Goal: Transaction & Acquisition: Purchase product/service

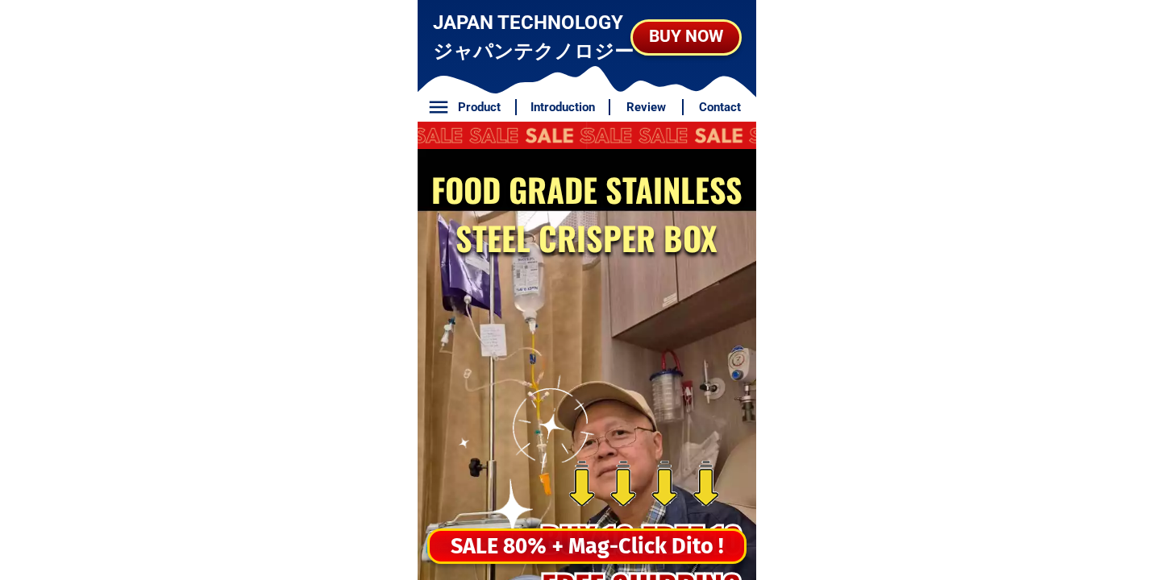
click at [593, 548] on div "SALE 80% + Mag-Click Dito !" at bounding box center [587, 547] width 314 height 33
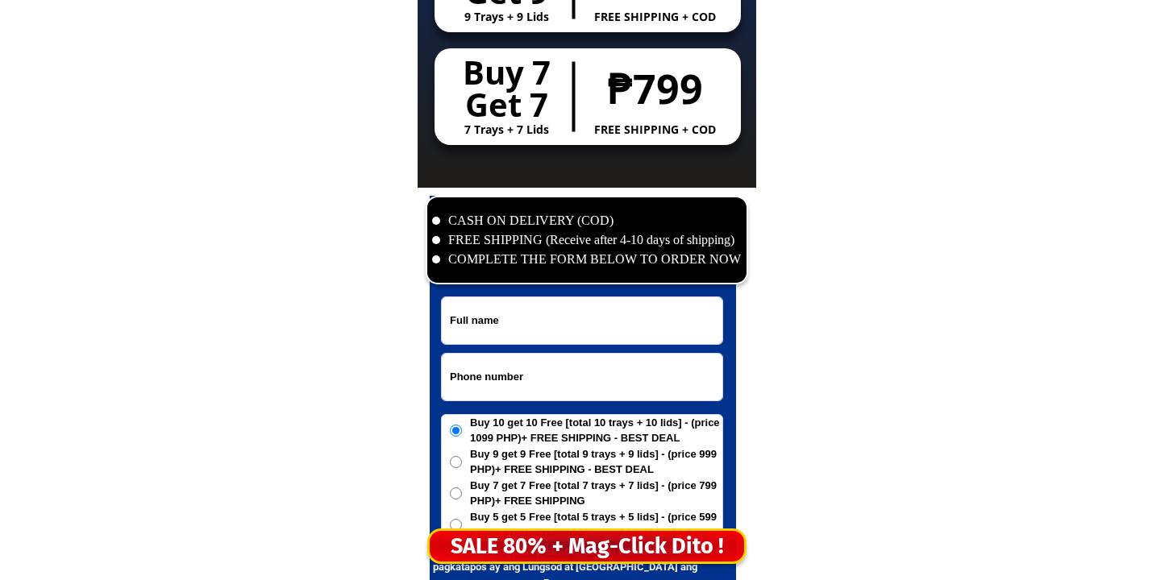
scroll to position [7789, 0]
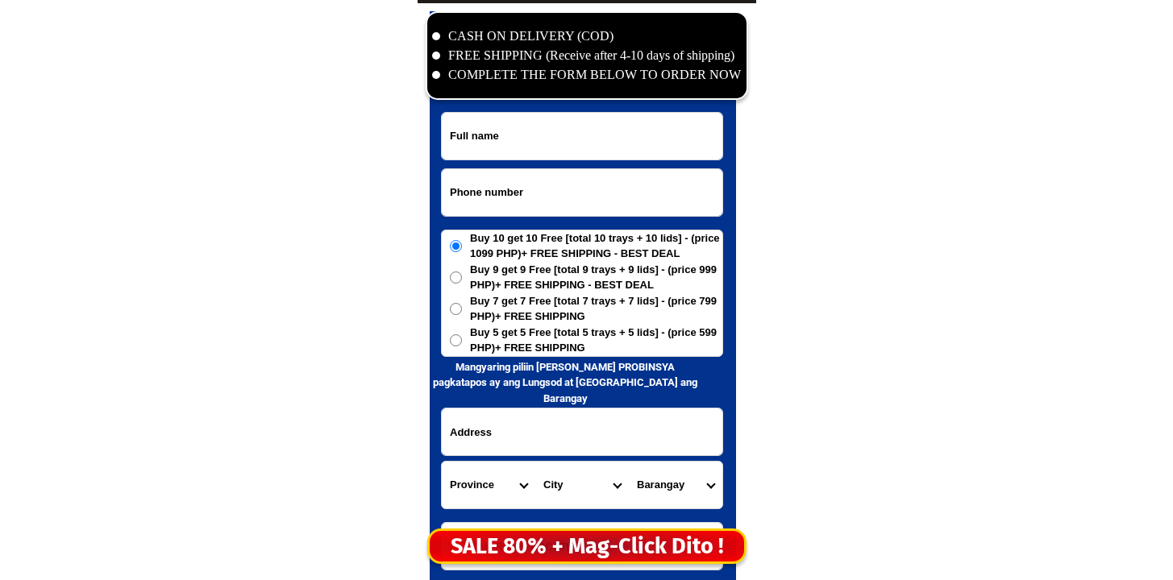
click at [524, 214] on input "Input phone_number" at bounding box center [582, 192] width 281 height 47
paste input "09124014768"
type input "09124014768"
click at [568, 119] on input "Input full_name" at bounding box center [582, 136] width 281 height 47
paste input "[PERSON_NAME] [PERSON_NAME]"
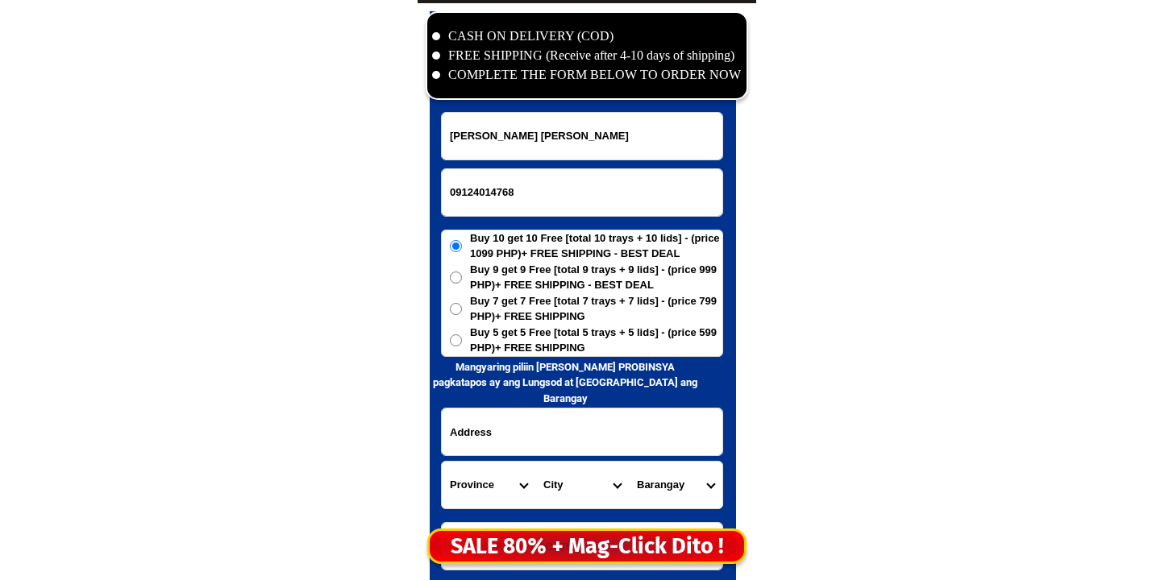
type input "[PERSON_NAME] [PERSON_NAME]"
click at [568, 443] on input "Input address" at bounding box center [582, 432] width 281 height 47
paste input "Purok 16 [PERSON_NAME], [GEOGRAPHIC_DATA] (beside [GEOGRAPHIC_DATA][DEMOGRAPHIC…"
type input "Purok 16 [PERSON_NAME], [GEOGRAPHIC_DATA] (beside [GEOGRAPHIC_DATA][DEMOGRAPHIC…"
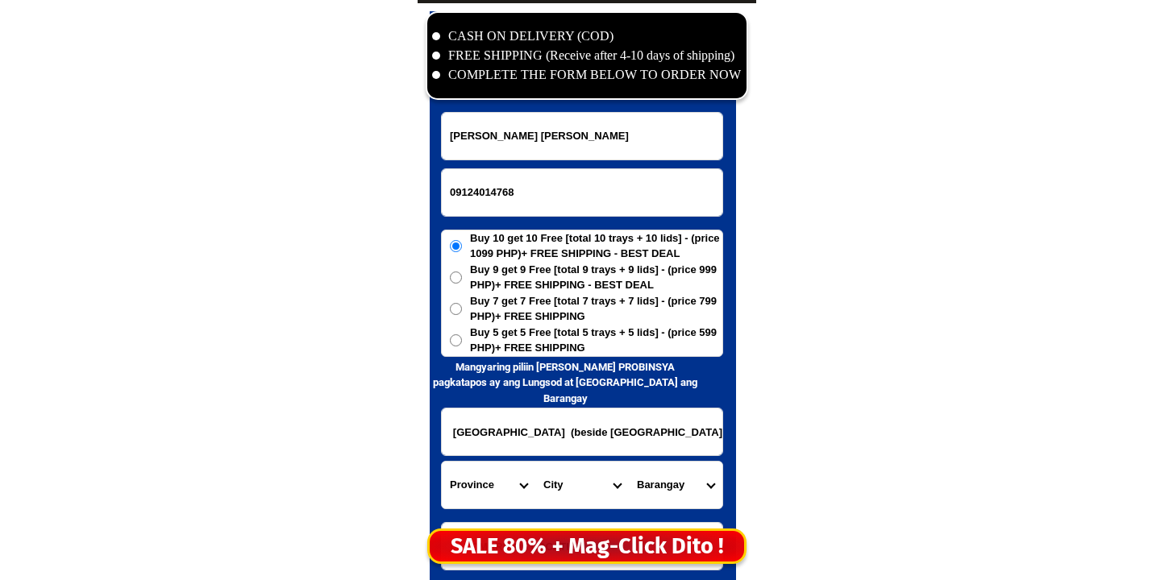
scroll to position [0, 0]
click at [532, 336] on span "Buy 5 get 5 Free [total 5 trays + 5 lids] - (price 599 PHP)+ FREE SHIPPING" at bounding box center [596, 340] width 252 height 31
click at [462, 336] on input "Buy 5 get 5 Free [total 5 trays + 5 lids] - (price 599 PHP)+ FREE SHIPPING" at bounding box center [456, 341] width 12 height 12
radio input "true"
click at [506, 489] on select "Province [GEOGRAPHIC_DATA] [GEOGRAPHIC_DATA] [GEOGRAPHIC_DATA] [GEOGRAPHIC_DATA…" at bounding box center [489, 485] width 94 height 47
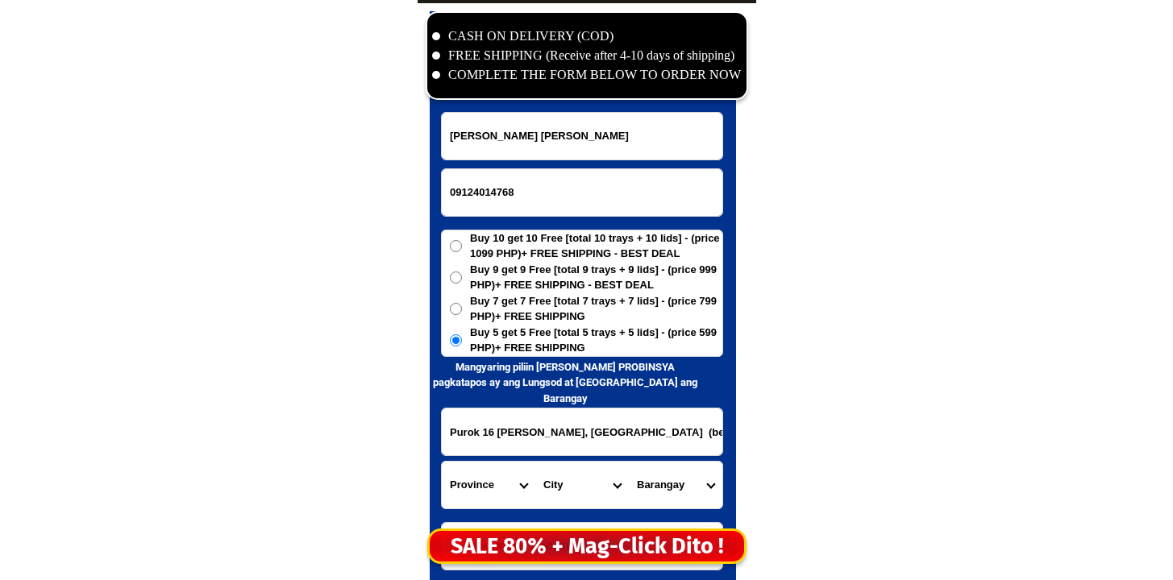
click at [490, 481] on select "Province [GEOGRAPHIC_DATA] [GEOGRAPHIC_DATA] [GEOGRAPHIC_DATA] [GEOGRAPHIC_DATA…" at bounding box center [489, 485] width 94 height 47
select select "63_773"
click at [442, 462] on select "Province [GEOGRAPHIC_DATA] [GEOGRAPHIC_DATA] [GEOGRAPHIC_DATA] [GEOGRAPHIC_DATA…" at bounding box center [489, 485] width 94 height 47
click at [566, 485] on select "City [PERSON_NAME]-e.-[GEOGRAPHIC_DATA]-[PERSON_NAME] [GEOGRAPHIC_DATA]-[GEOGRA…" at bounding box center [582, 485] width 94 height 47
select select "63_77367"
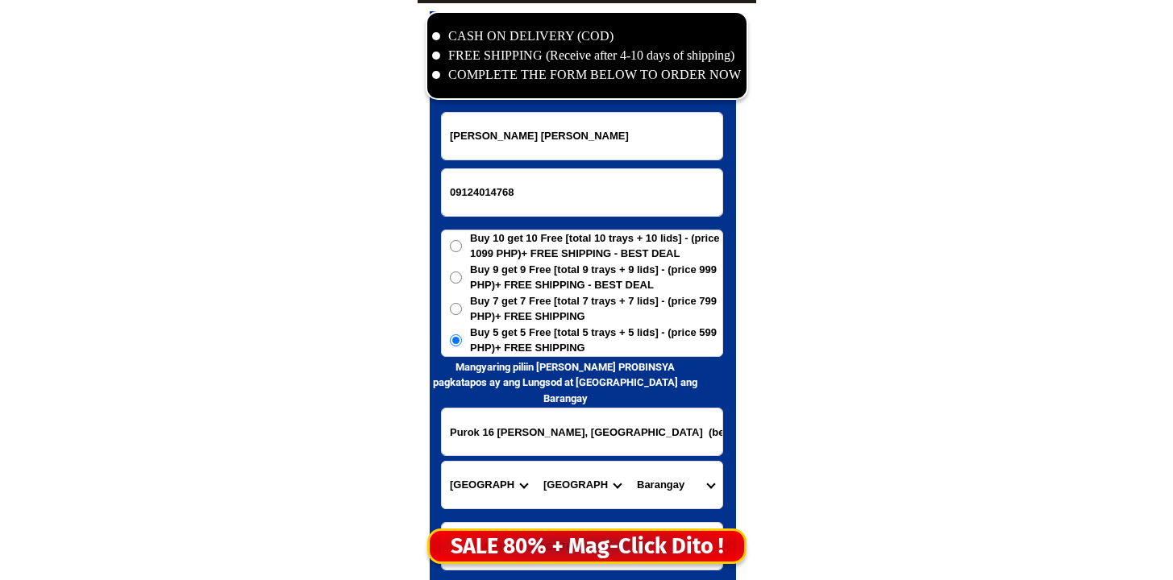
click at [535, 462] on select "City [PERSON_NAME]-e.-[GEOGRAPHIC_DATA]-[PERSON_NAME] [GEOGRAPHIC_DATA]-[GEOGRA…" at bounding box center [582, 485] width 94 height 47
click at [663, 489] on select "Barangay Alejal Anibongan [PERSON_NAME] (cuatro-cuatro) Cebulano [PERSON_NAME] …" at bounding box center [676, 485] width 94 height 47
select select "63_773676411"
click at [629, 462] on select "Barangay Alejal Anibongan [PERSON_NAME] (cuatro-cuatro) Cebulano [PERSON_NAME] …" at bounding box center [676, 485] width 94 height 47
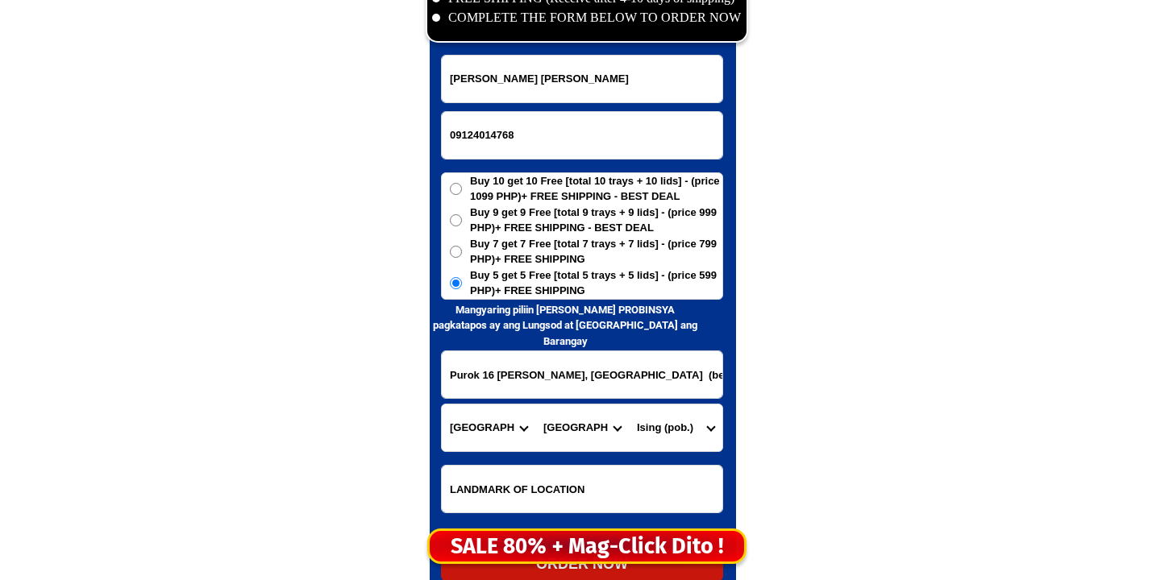
scroll to position [8117, 0]
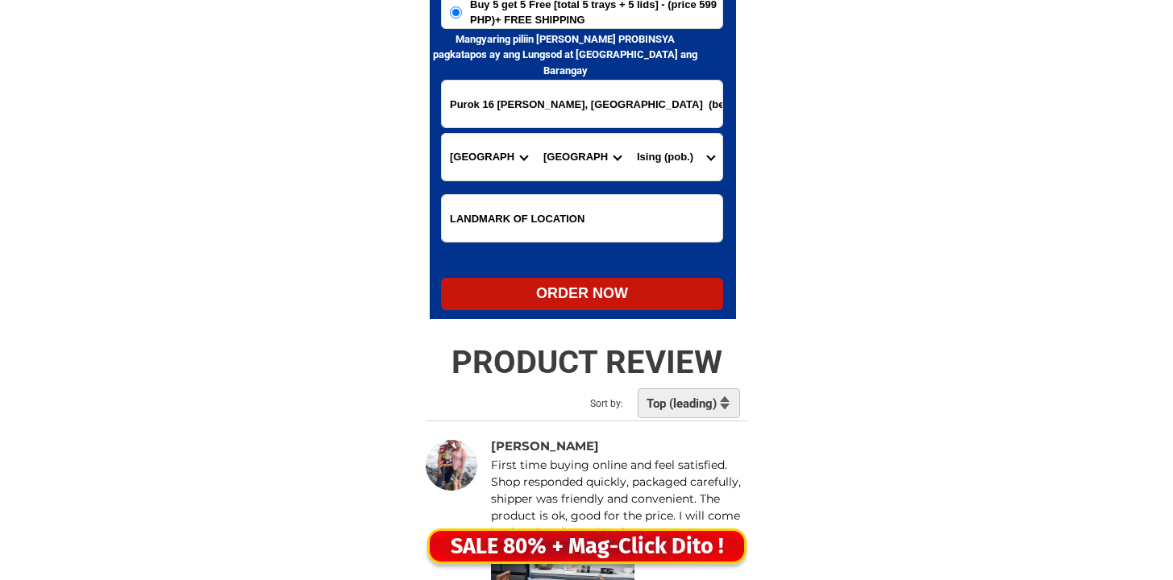
click at [564, 292] on div "ORDER NOW" at bounding box center [582, 294] width 282 height 22
radio input "true"
click at [543, 116] on input "Purok 16 [PERSON_NAME], [GEOGRAPHIC_DATA] (beside [GEOGRAPHIC_DATA][DEMOGRAPHIC…" at bounding box center [582, 104] width 281 height 47
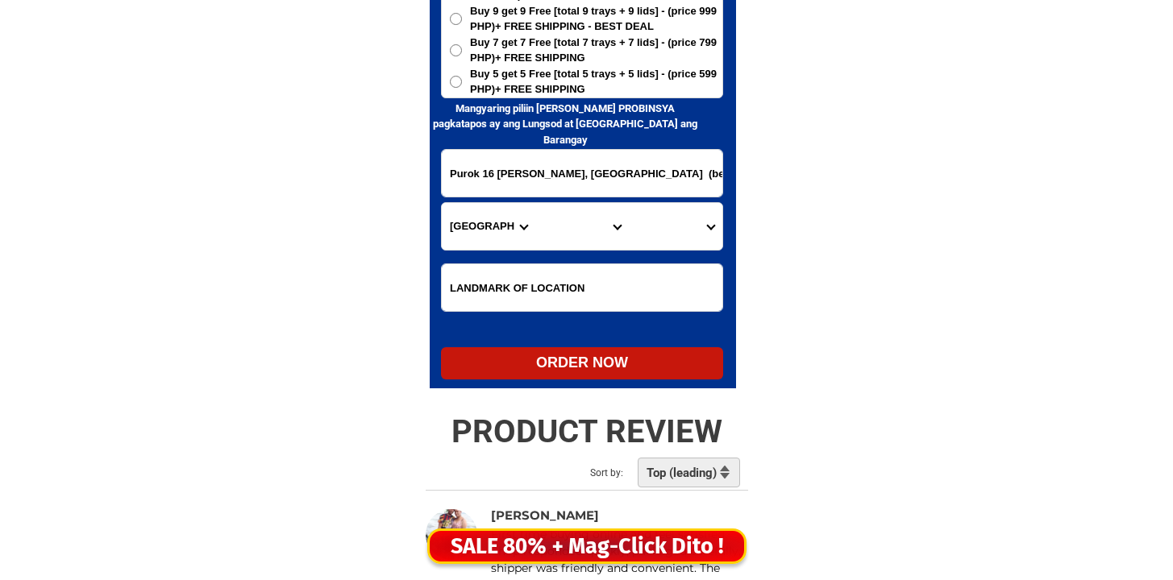
scroll to position [7854, 0]
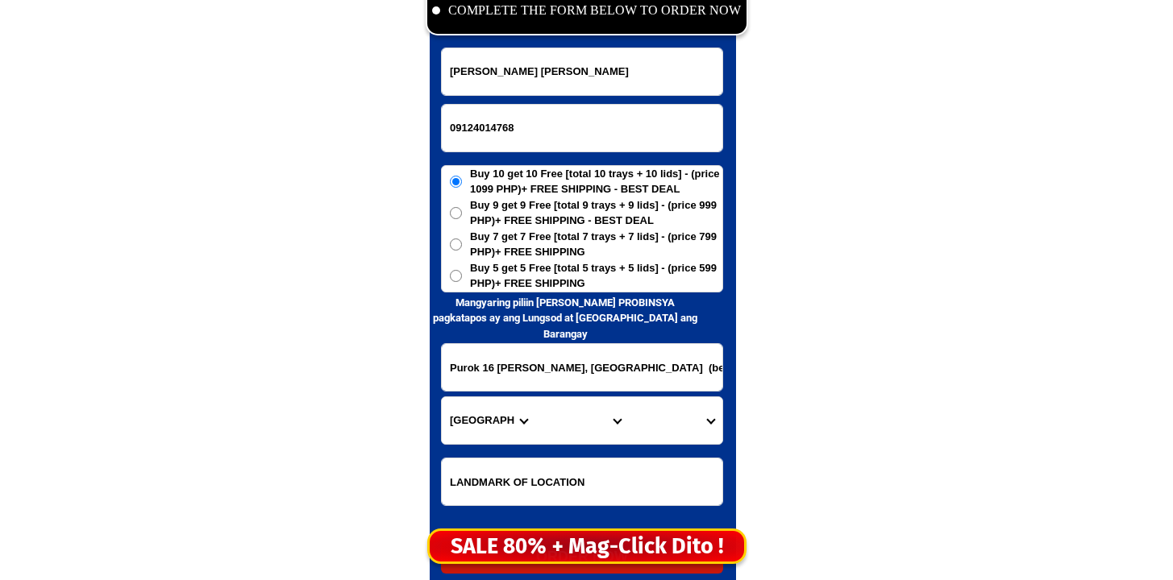
click at [539, 127] on input "09124014768" at bounding box center [582, 128] width 281 height 47
paste input "09389250965"
type input "09389250965"
click at [526, 58] on input "[PERSON_NAME] [PERSON_NAME]" at bounding box center [582, 71] width 281 height 47
paste input "[PERSON_NAME]"
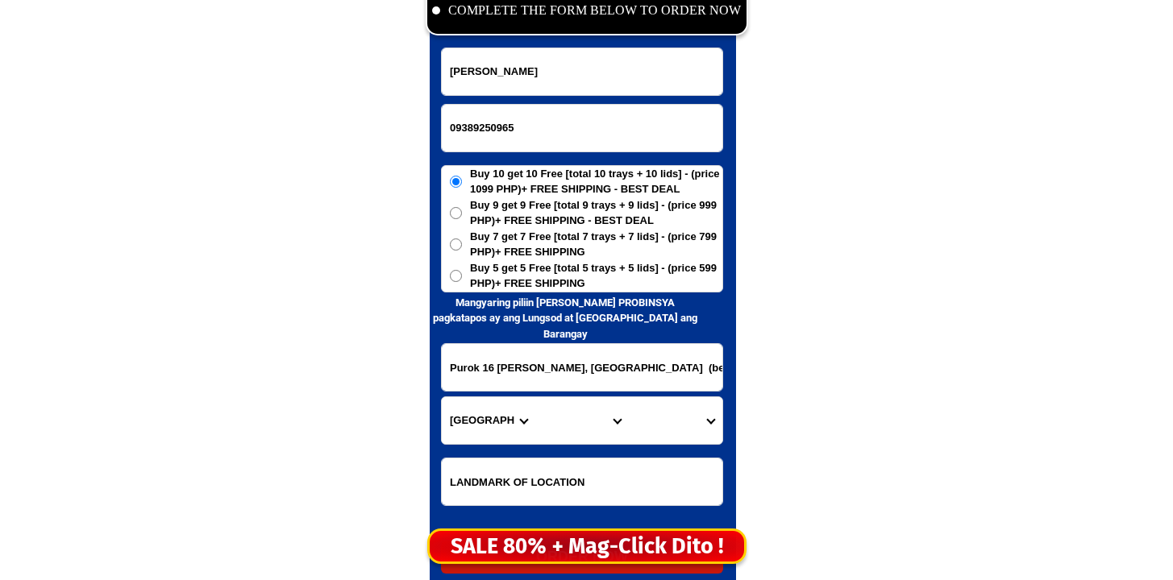
type input "[PERSON_NAME]"
click at [572, 355] on input "Purok 16 [PERSON_NAME], [GEOGRAPHIC_DATA] (beside [GEOGRAPHIC_DATA][DEMOGRAPHIC…" at bounding box center [582, 367] width 281 height 47
paste input "Nocnocan Talibon Bohol cr of [GEOGRAPHIC_DATA] bangka [GEOGRAPHIC_DATA] [GEOGRA…"
type input "Nocnocan Talibon Bohol cr of [GEOGRAPHIC_DATA] bangka [GEOGRAPHIC_DATA] [GEOGRA…"
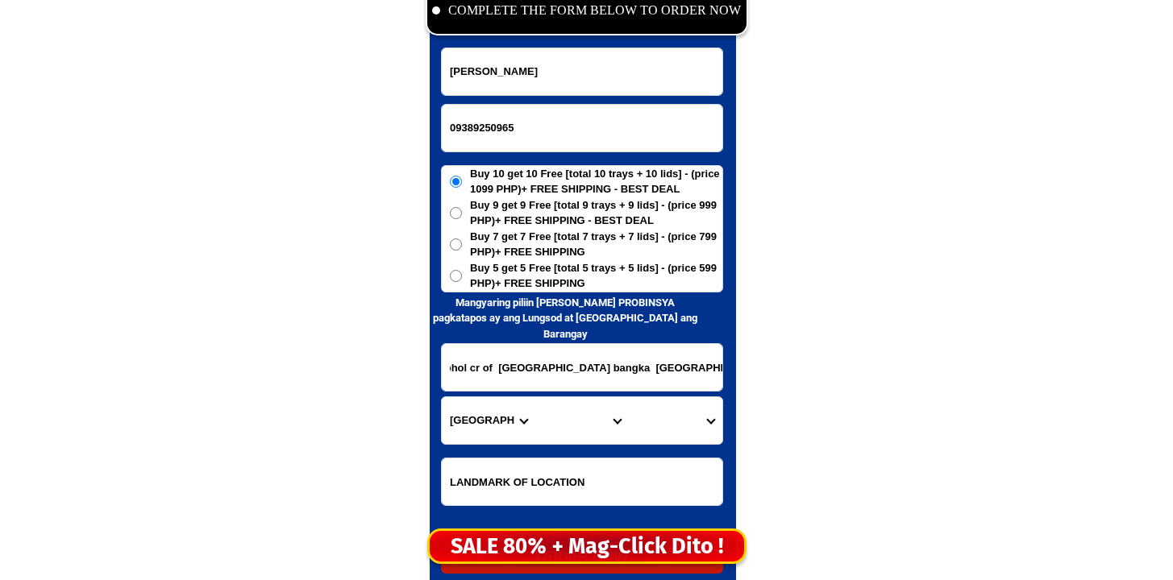
click at [538, 271] on span "Buy 5 get 5 Free [total 5 trays + 5 lids] - (price 599 PHP)+ FREE SHIPPING" at bounding box center [596, 275] width 252 height 31
click at [462, 271] on input "Buy 5 get 5 Free [total 5 trays + 5 lids] - (price 599 PHP)+ FREE SHIPPING" at bounding box center [456, 276] width 12 height 12
radio input "true"
click at [493, 426] on select "Province [GEOGRAPHIC_DATA] [GEOGRAPHIC_DATA] [GEOGRAPHIC_DATA] [GEOGRAPHIC_DATA…" at bounding box center [489, 420] width 94 height 47
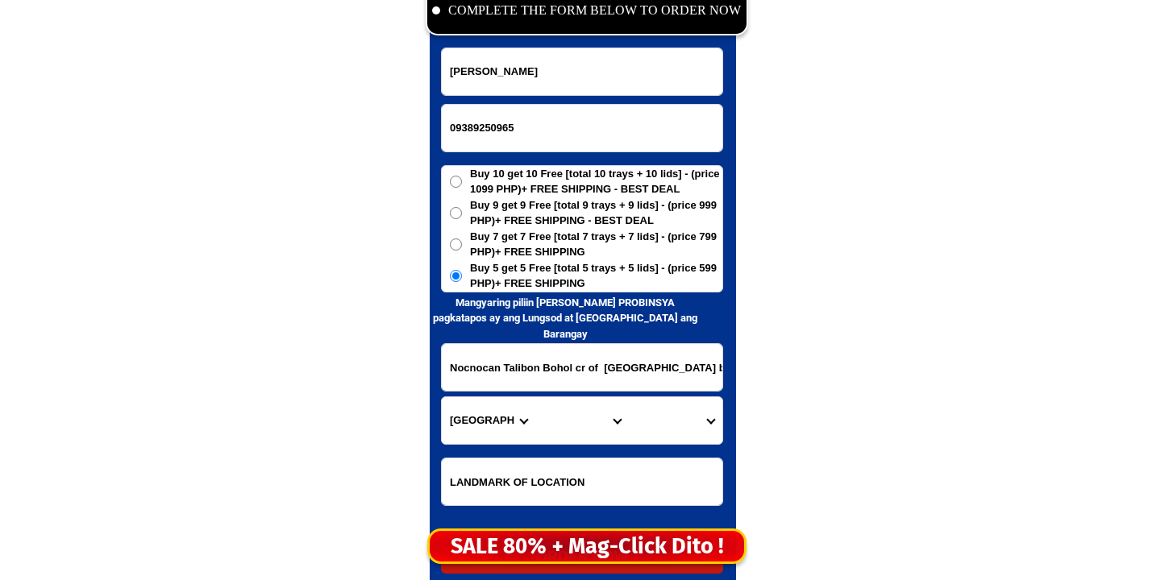
select select "63_137"
click at [442, 397] on select "Province [GEOGRAPHIC_DATA] [GEOGRAPHIC_DATA] [GEOGRAPHIC_DATA] [GEOGRAPHIC_DATA…" at bounding box center [489, 420] width 94 height 47
click at [568, 422] on select "City Alburquerque Antequera Baclayon Balilihan Bien-unido Bilar Bohol-[PERSON_N…" at bounding box center [582, 420] width 94 height 47
select select "63_137644"
click at [535, 397] on select "City Alburquerque Antequera Baclayon Balilihan Bien-unido Bilar Bohol-[PERSON_N…" at bounding box center [582, 420] width 94 height 47
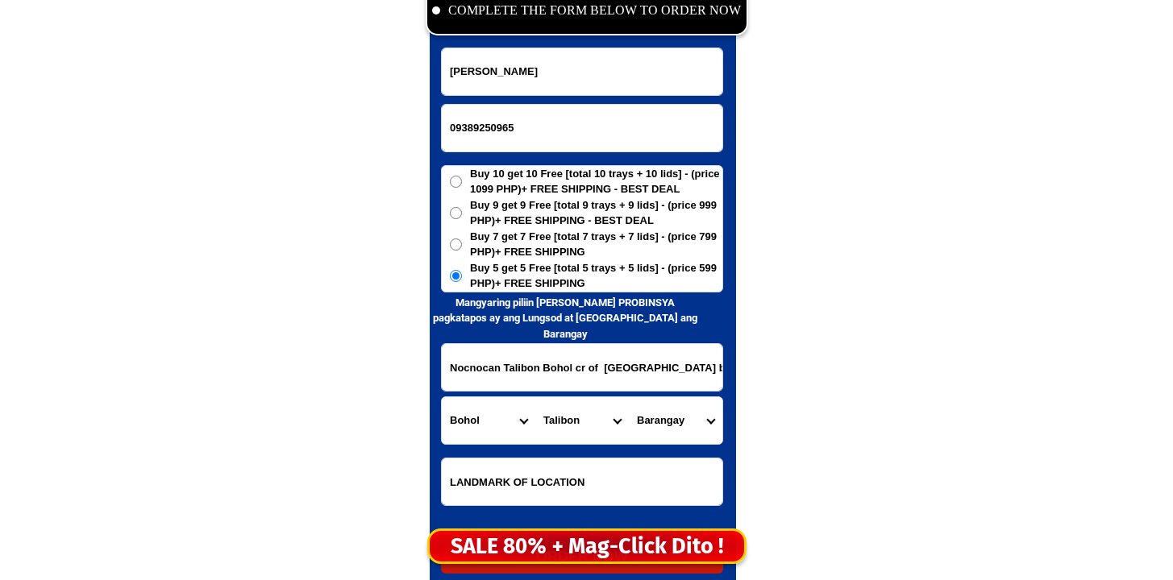
click at [667, 427] on select "[GEOGRAPHIC_DATA] [GEOGRAPHIC_DATA] [GEOGRAPHIC_DATA] [GEOGRAPHIC_DATA] [GEOGRA…" at bounding box center [676, 420] width 94 height 47
select select "63_1376449942"
click at [629, 397] on select "[GEOGRAPHIC_DATA] [GEOGRAPHIC_DATA] [GEOGRAPHIC_DATA] [GEOGRAPHIC_DATA] [GEOGRA…" at bounding box center [676, 420] width 94 height 47
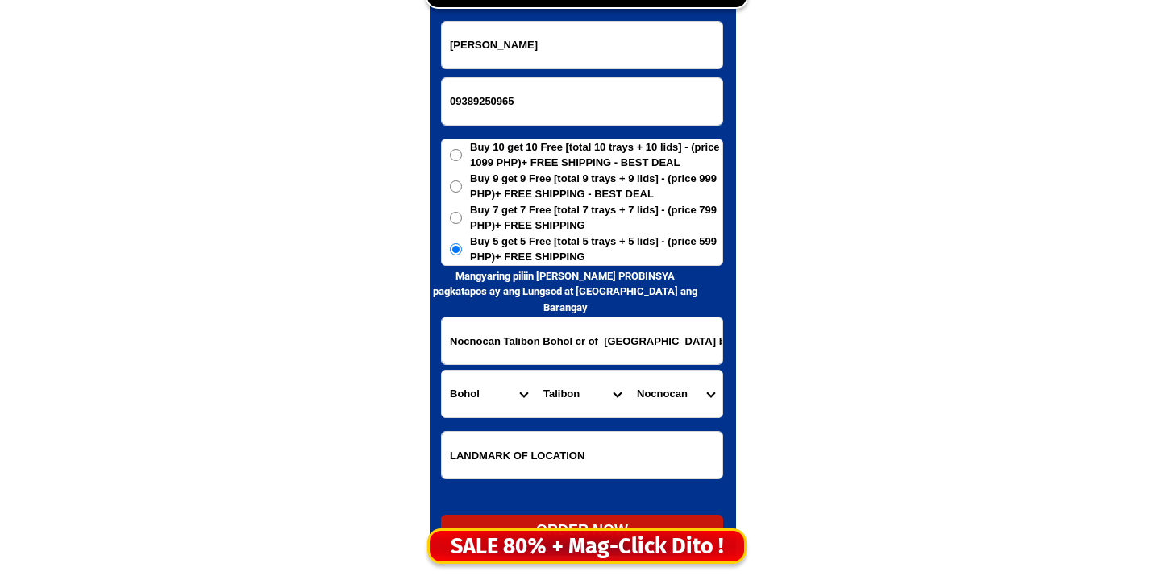
scroll to position [7887, 0]
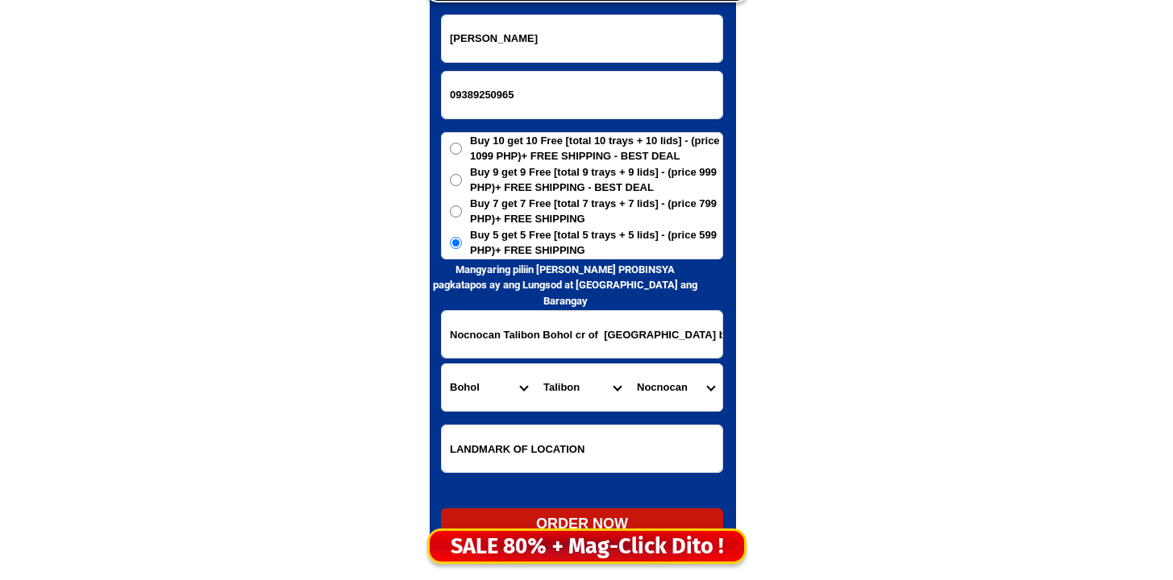
click at [576, 514] on div "ORDER NOW" at bounding box center [582, 525] width 282 height 22
radio input "true"
